Goal: Task Accomplishment & Management: Use online tool/utility

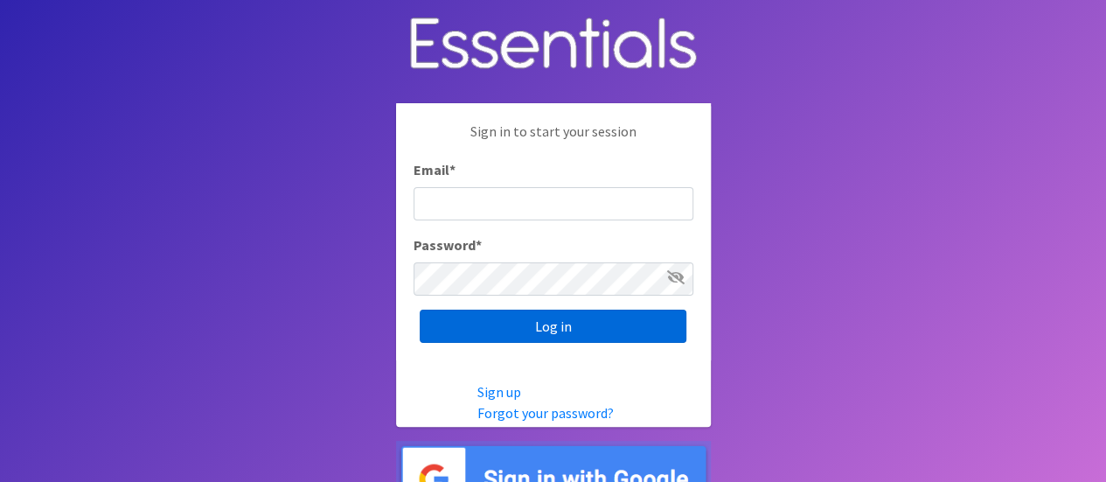
type input "[PERSON_NAME][EMAIL_ADDRESS][DOMAIN_NAME]"
click at [621, 324] on input "Log in" at bounding box center [552, 325] width 267 height 33
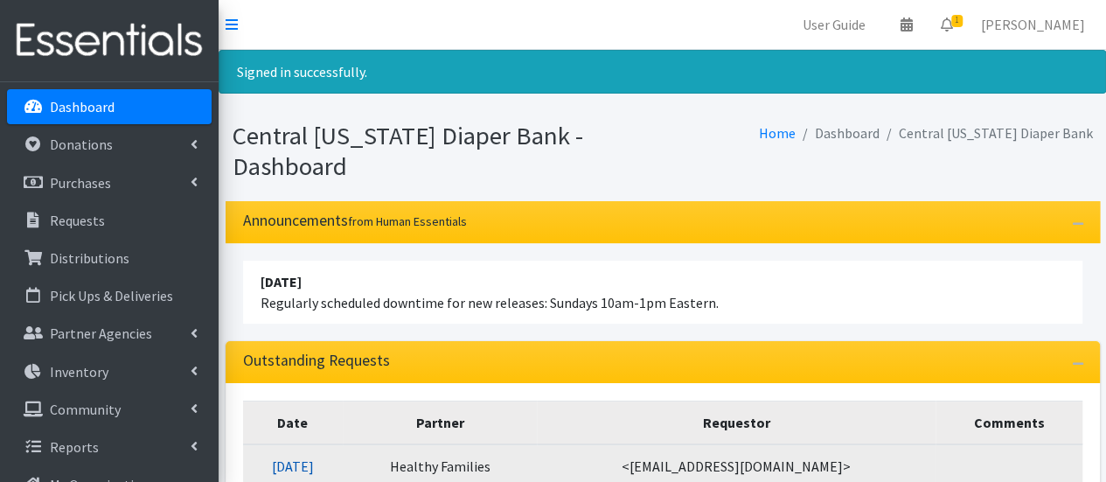
click at [295, 457] on link "10/15/2025" at bounding box center [293, 465] width 42 height 17
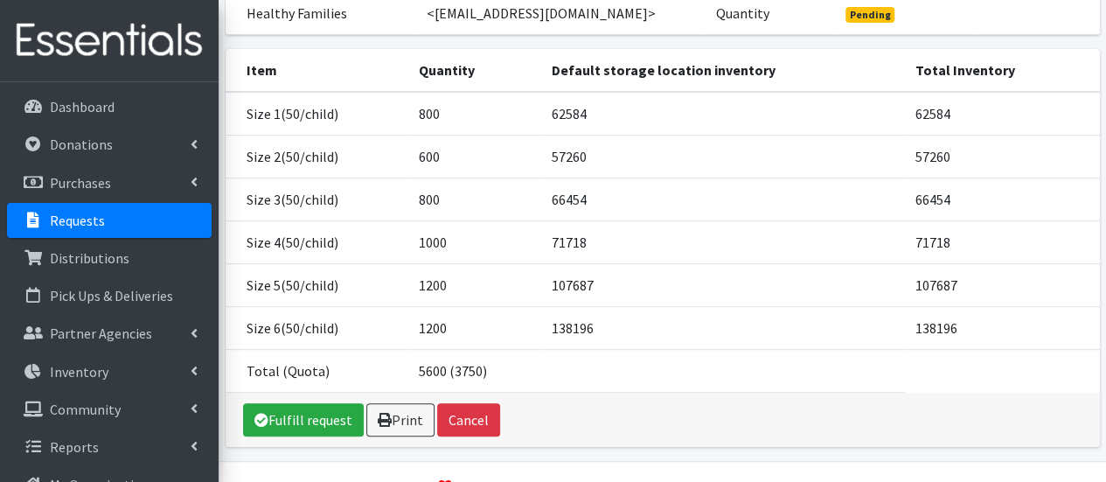
scroll to position [210, 0]
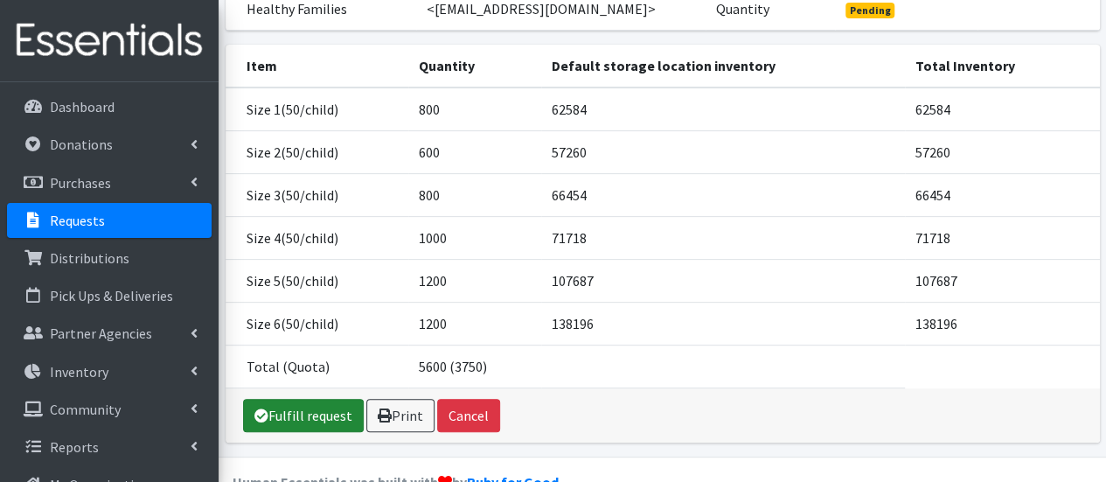
click at [278, 432] on link "Fulfill request" at bounding box center [303, 415] width 121 height 33
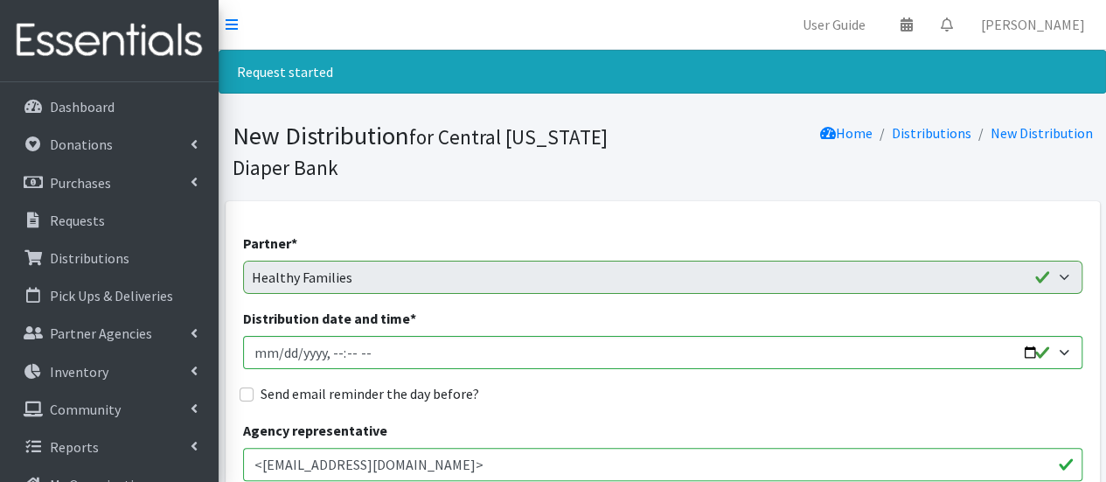
click at [286, 324] on label "Distribution date and time *" at bounding box center [329, 318] width 173 height 21
click at [286, 336] on input "Distribution date and time *" at bounding box center [662, 352] width 839 height 33
click at [286, 324] on label "Distribution date and time *" at bounding box center [329, 318] width 173 height 21
click at [286, 336] on input "Distribution date and time *" at bounding box center [662, 352] width 839 height 33
click at [286, 324] on label "Distribution date and time *" at bounding box center [329, 318] width 173 height 21
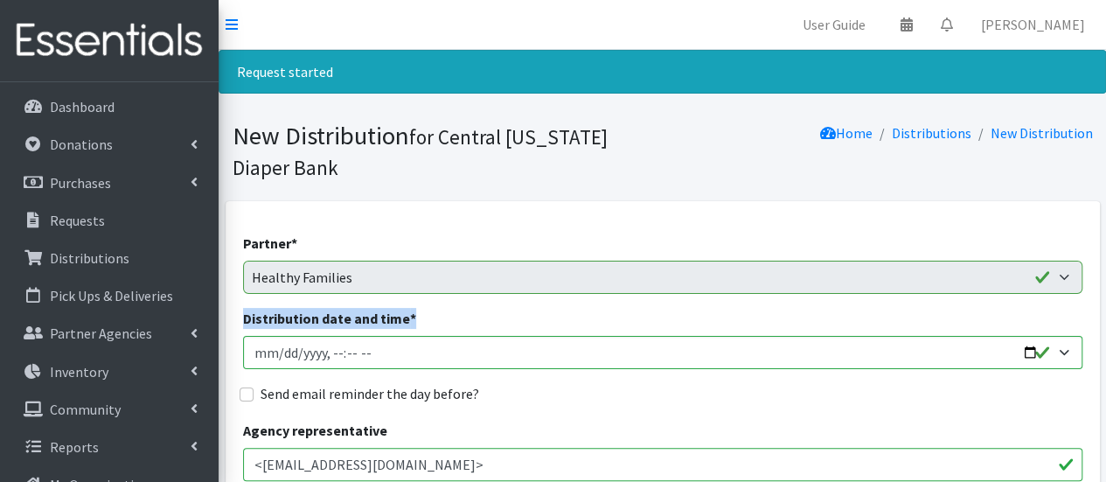
click at [286, 336] on input "Distribution date and time *" at bounding box center [662, 352] width 839 height 33
click at [280, 350] on input "Distribution date and time *" at bounding box center [662, 352] width 839 height 33
click at [330, 354] on input "Distribution date and time *" at bounding box center [662, 352] width 839 height 33
type input "2025-10-17T12:00"
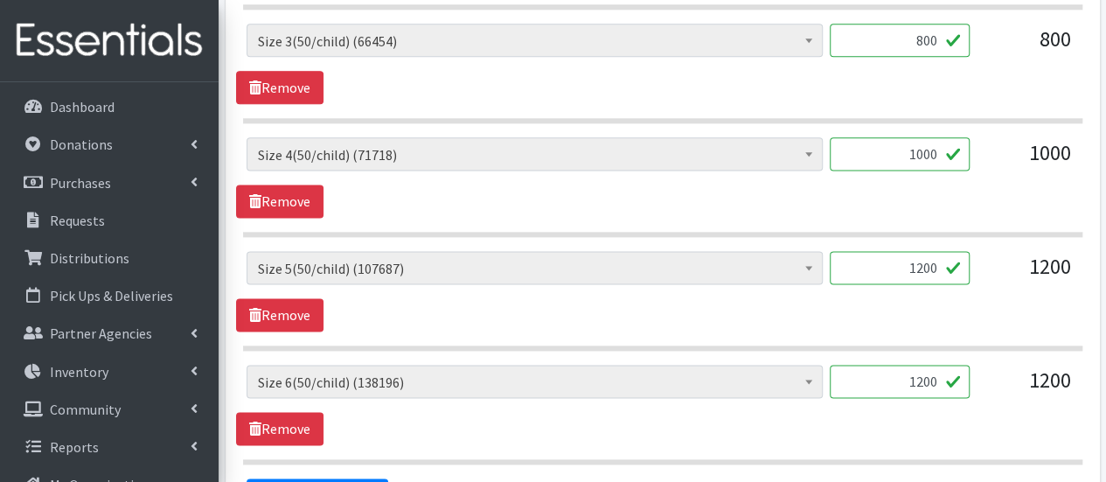
scroll to position [1217, 0]
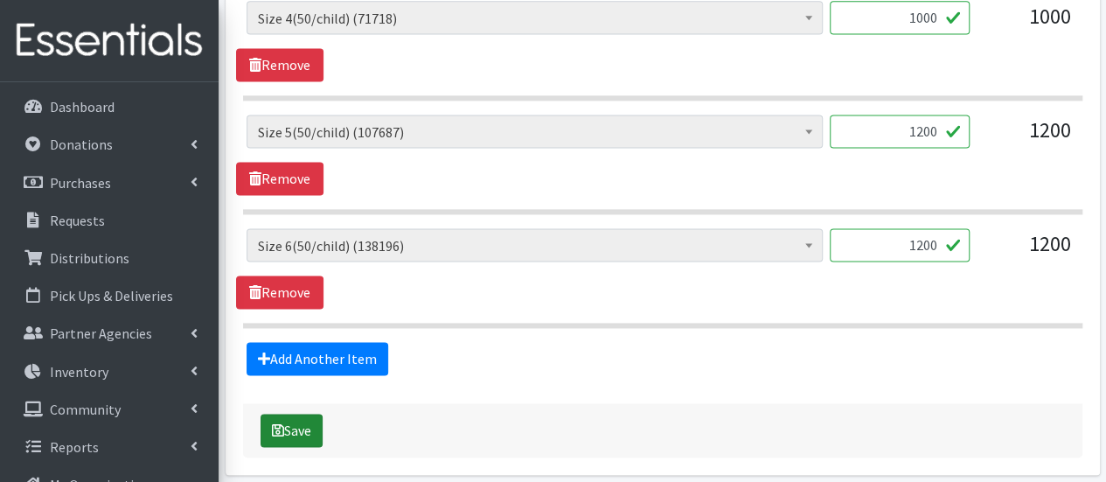
click at [308, 429] on button "Save" at bounding box center [291, 429] width 62 height 33
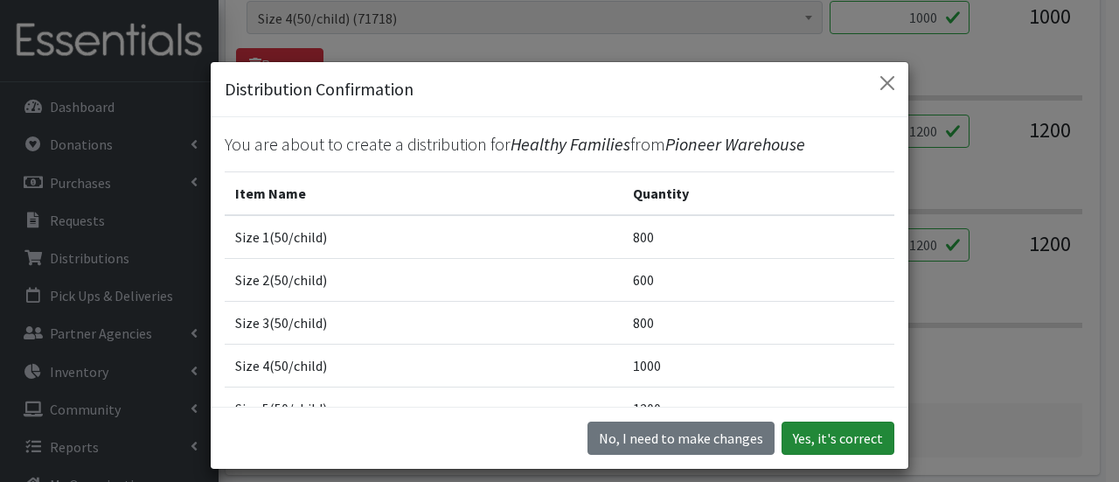
click at [851, 433] on button "Yes, it's correct" at bounding box center [837, 437] width 113 height 33
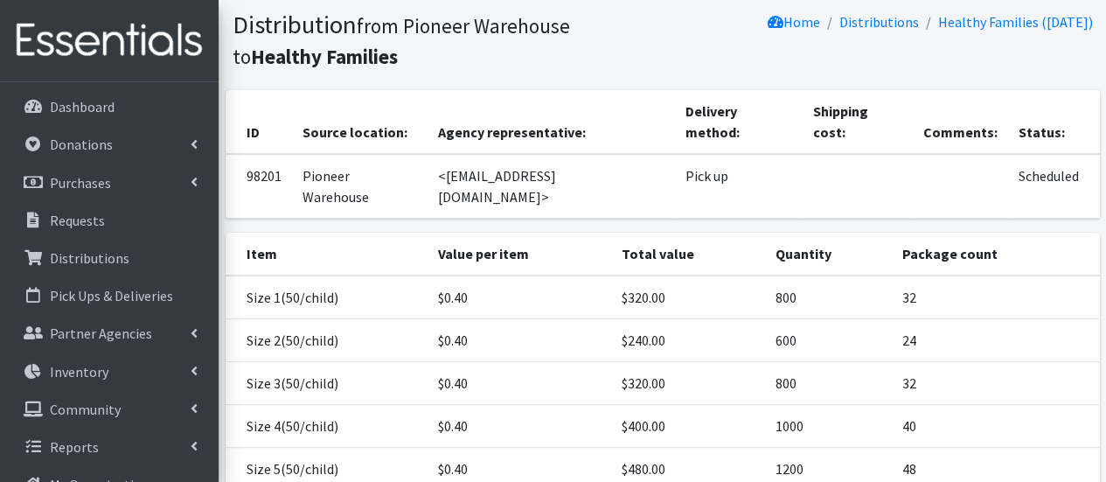
scroll to position [113, 0]
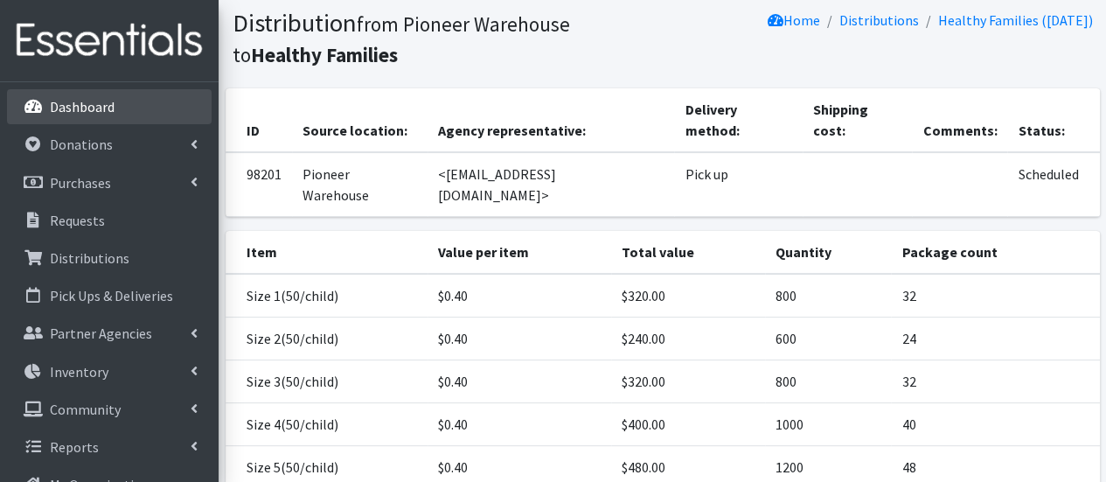
click at [117, 118] on link "Dashboard" at bounding box center [109, 106] width 205 height 35
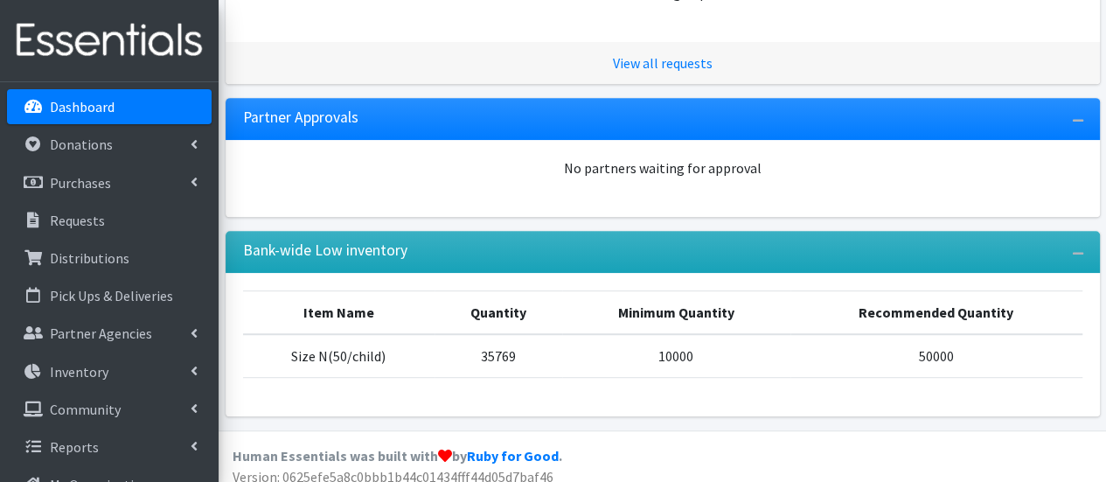
scroll to position [373, 0]
